Goal: Information Seeking & Learning: Understand process/instructions

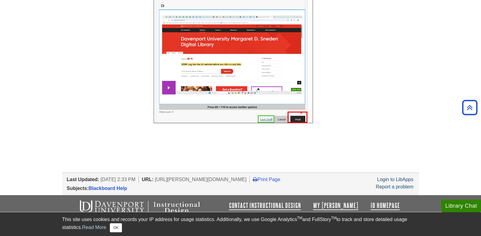
scroll to position [742, 0]
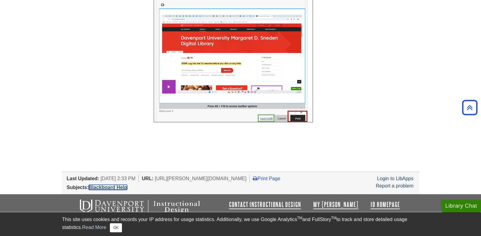
click at [112, 189] on link "Blackboard Help" at bounding box center [108, 187] width 38 height 5
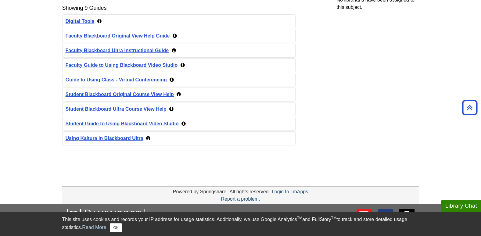
scroll to position [152, 0]
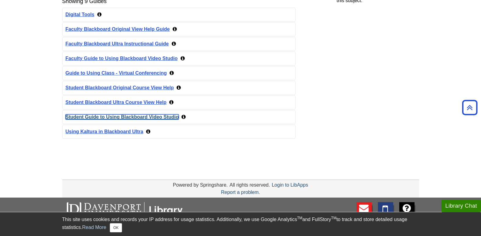
click at [128, 116] on link "Student Guide to Using Blackboard Video Studio" at bounding box center [122, 116] width 113 height 5
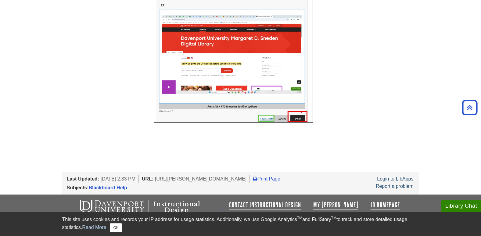
scroll to position [742, 0]
click at [118, 230] on button "OK" at bounding box center [116, 227] width 12 height 9
